Goal: Navigation & Orientation: Find specific page/section

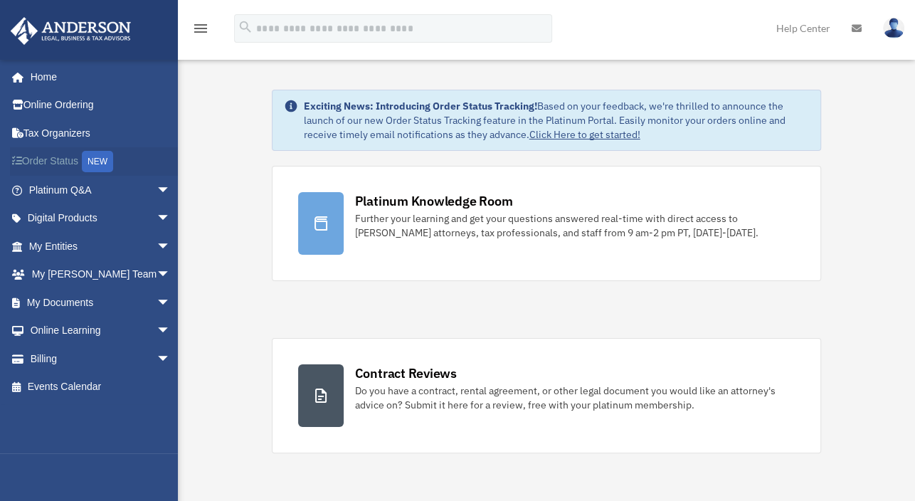
click at [41, 159] on link "Order Status NEW" at bounding box center [101, 161] width 182 height 29
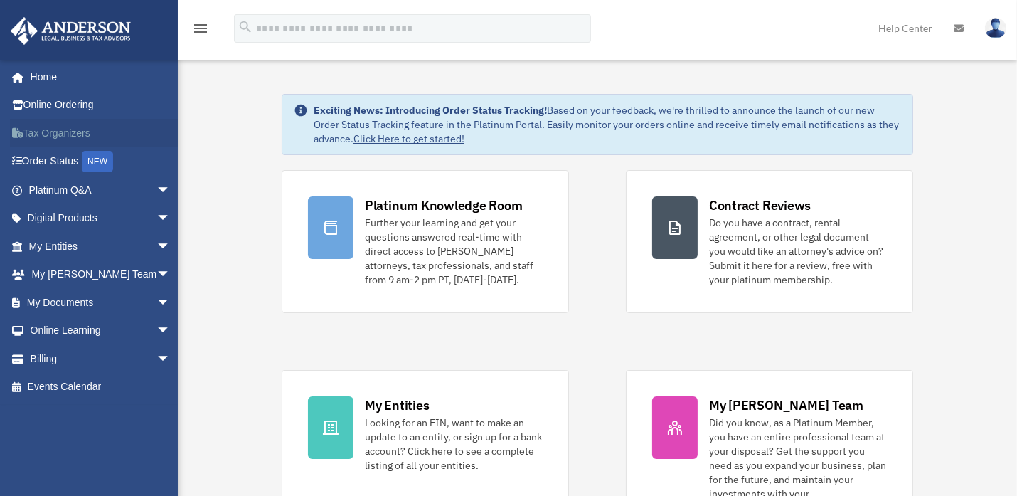
click at [68, 132] on link "Tax Organizers" at bounding box center [101, 133] width 182 height 28
click at [156, 218] on span "arrow_drop_down" at bounding box center [170, 218] width 28 height 29
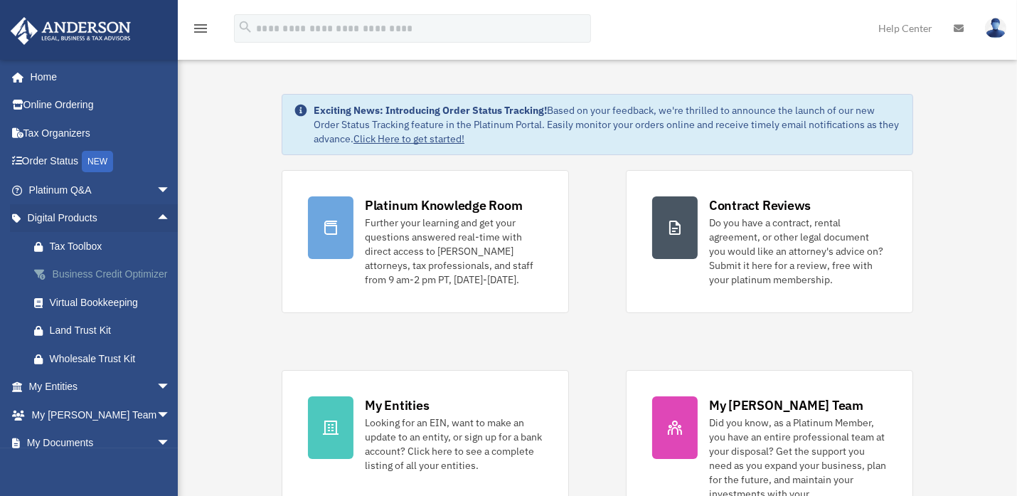
click at [88, 273] on div "Business Credit Optimizer" at bounding box center [112, 274] width 124 height 18
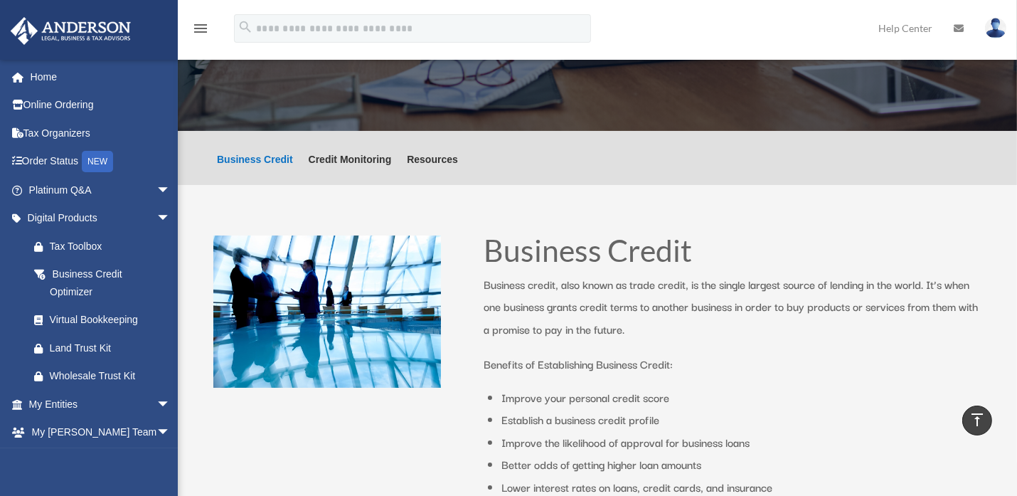
scroll to position [58, 0]
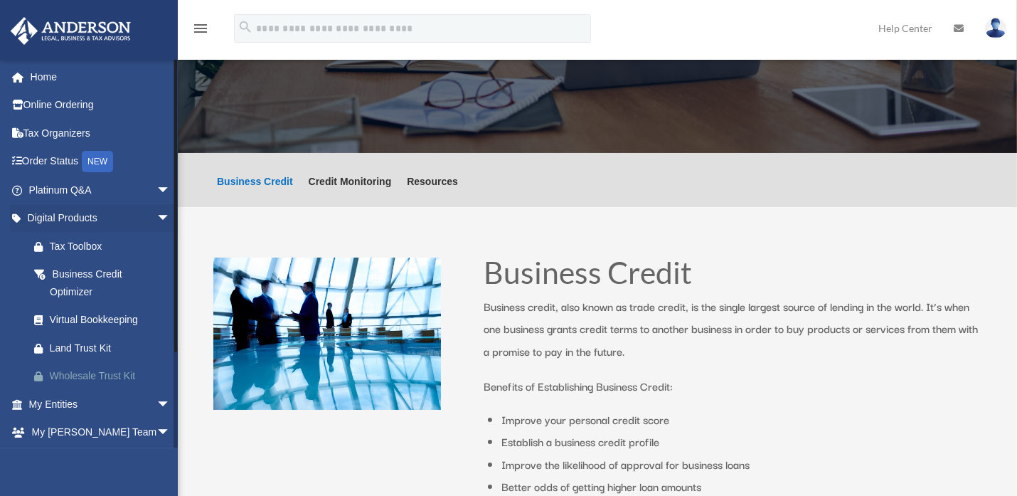
click at [94, 371] on div "Wholesale Trust Kit" at bounding box center [112, 376] width 124 height 18
click at [156, 187] on span "arrow_drop_down" at bounding box center [170, 190] width 28 height 29
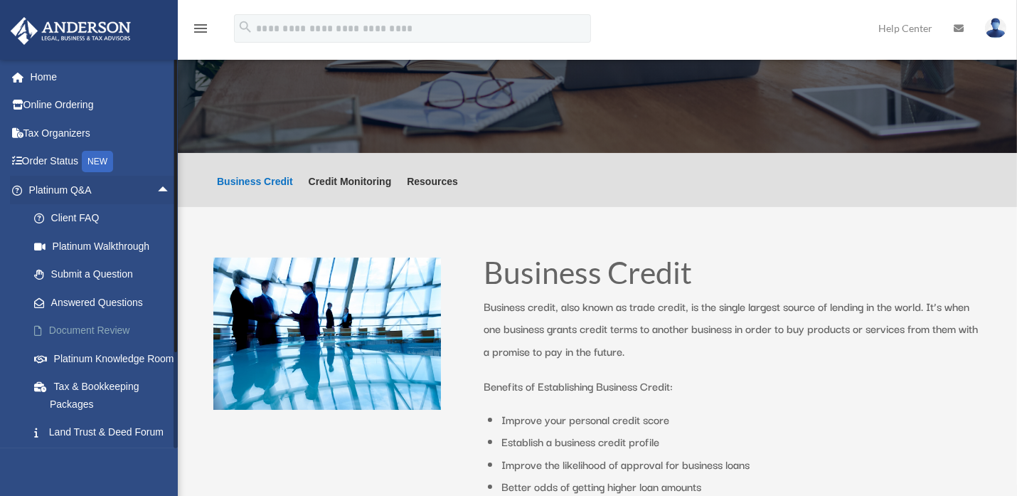
click at [78, 329] on link "Document Review" at bounding box center [106, 330] width 172 height 28
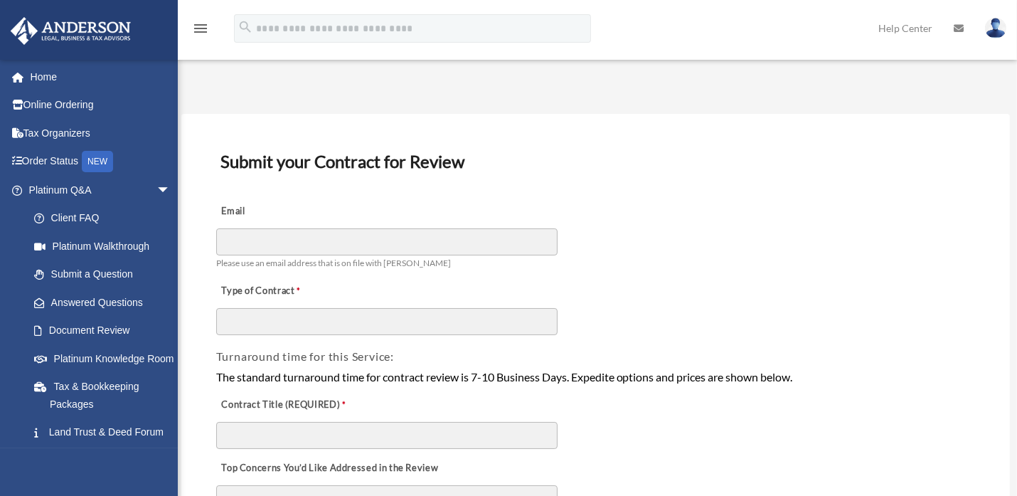
click at [998, 26] on img at bounding box center [995, 28] width 21 height 21
click at [955, 27] on icon at bounding box center [959, 28] width 10 height 10
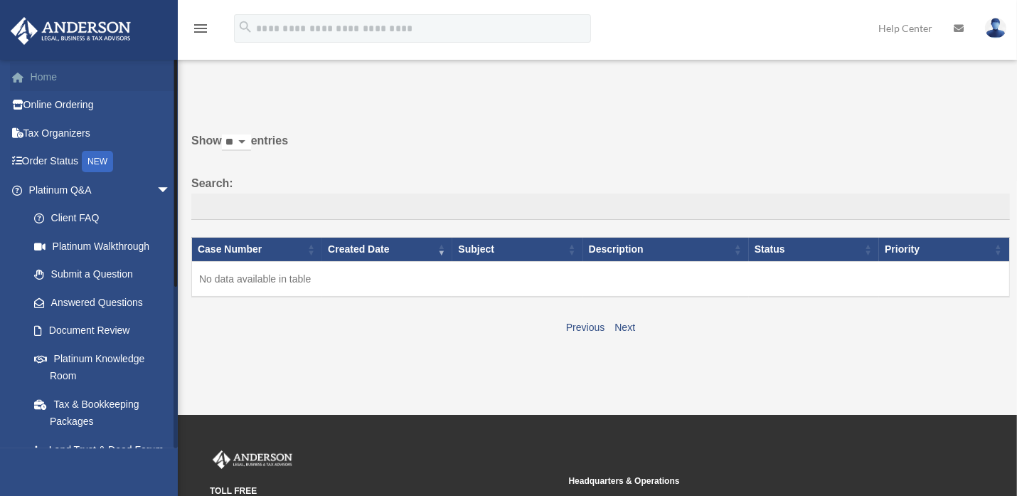
click at [42, 70] on link "Home" at bounding box center [101, 77] width 182 height 28
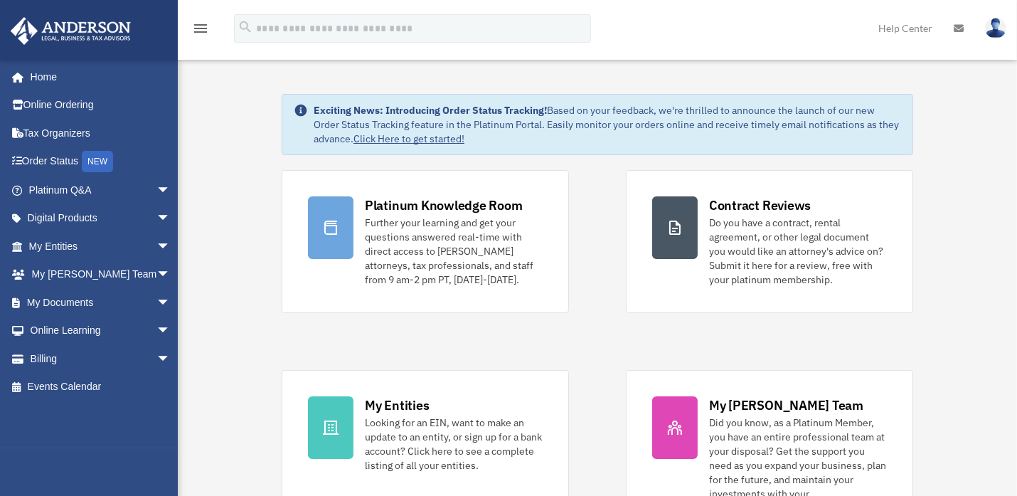
click at [198, 26] on icon "menu" at bounding box center [200, 28] width 17 height 17
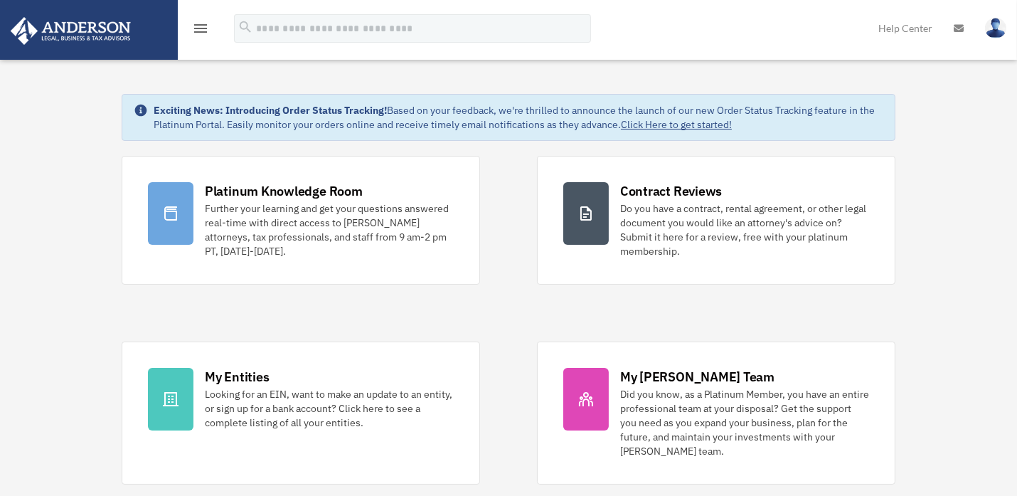
click at [995, 20] on img at bounding box center [995, 28] width 21 height 21
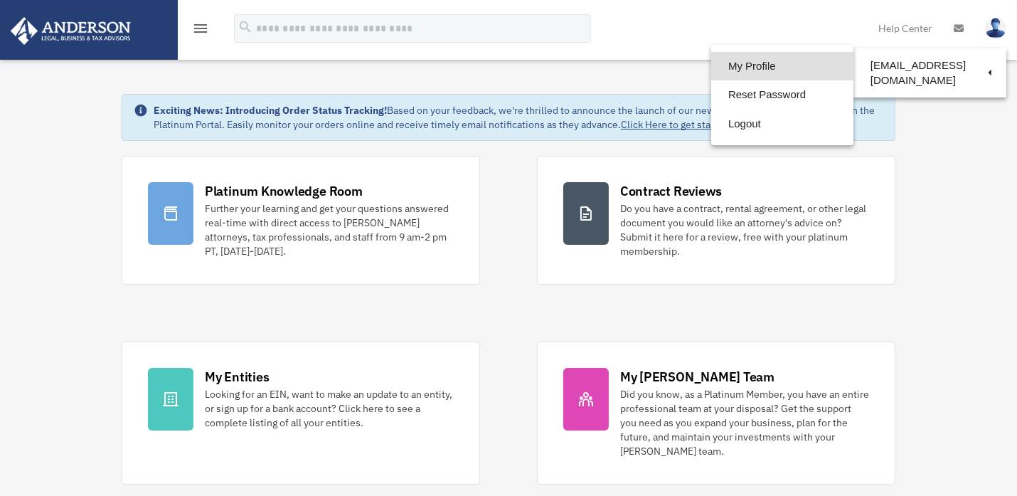
click at [742, 72] on link "My Profile" at bounding box center [782, 66] width 142 height 29
